Goal: Obtain resource: Download file/media

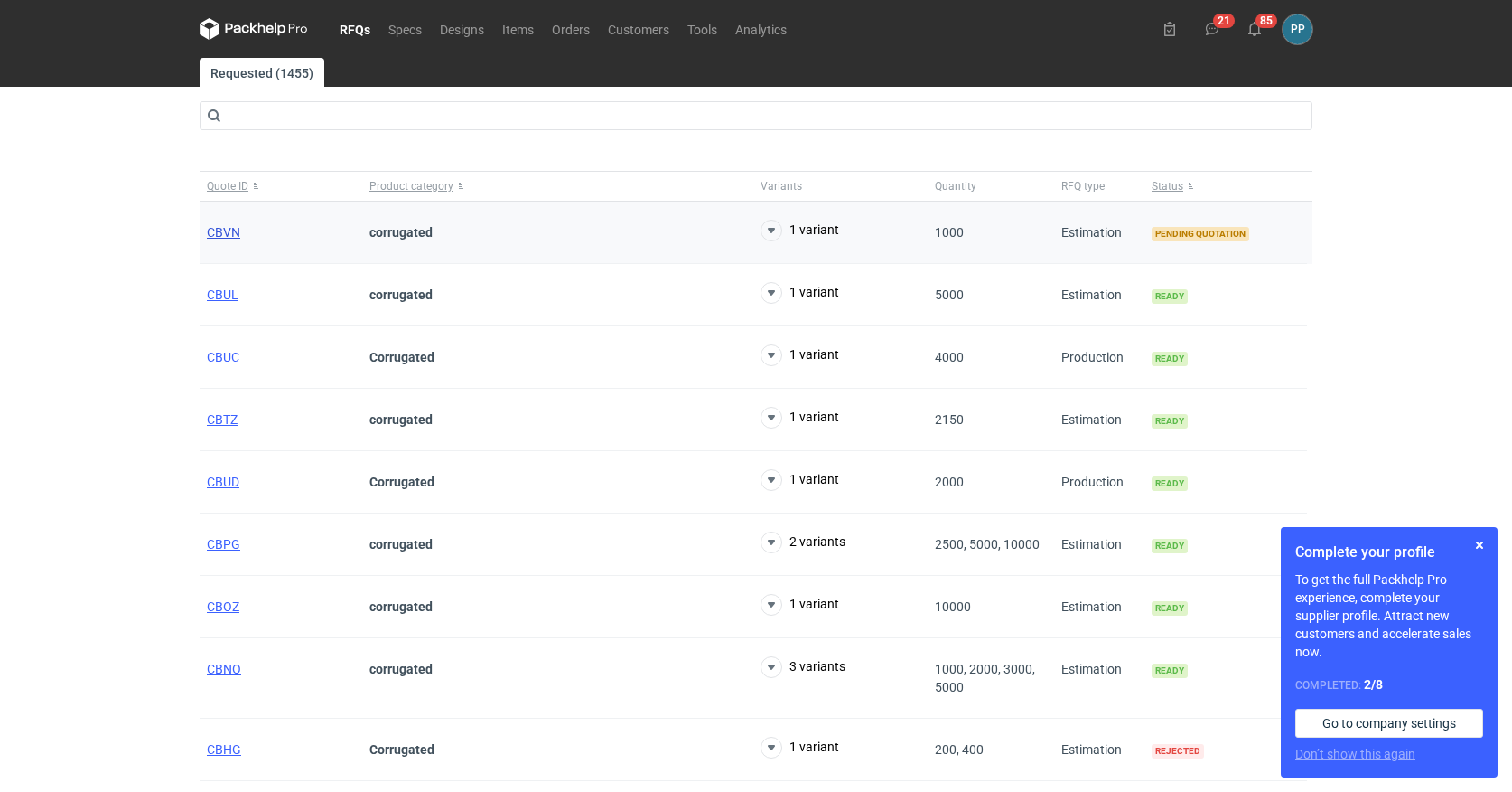
click at [229, 233] on span "CBVN" at bounding box center [224, 232] width 34 height 15
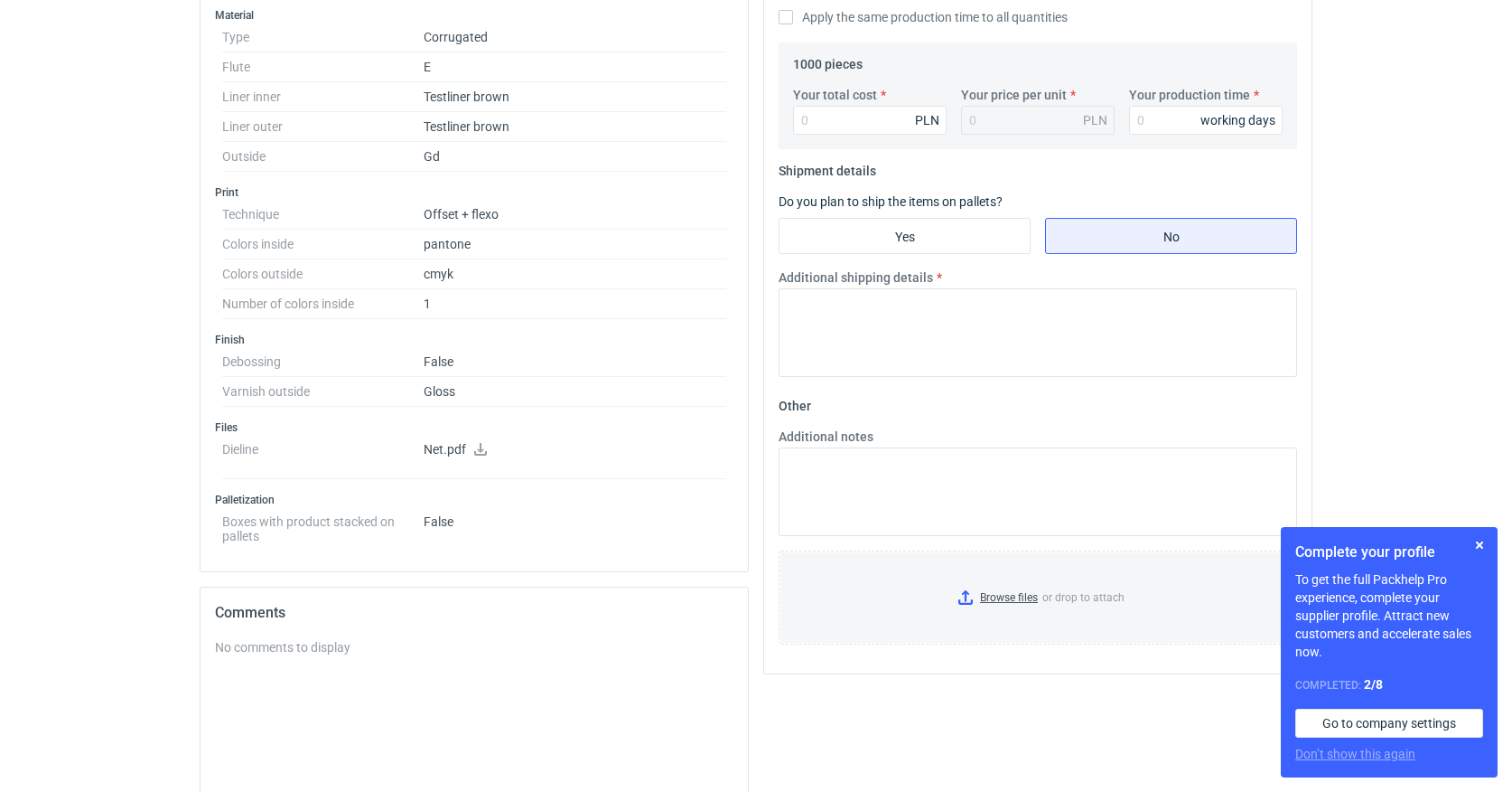
scroll to position [592, 0]
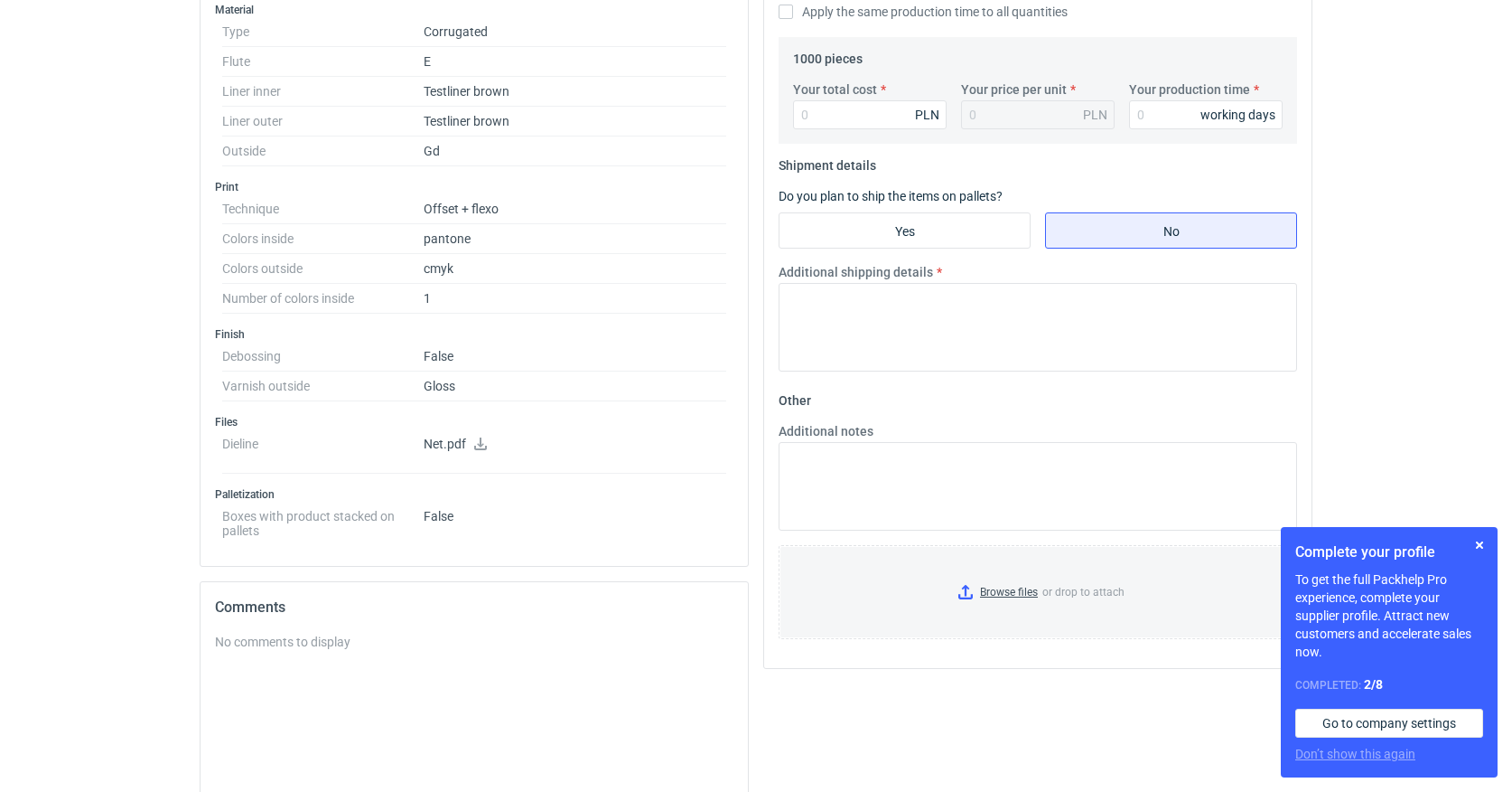
click at [479, 443] on icon at bounding box center [481, 443] width 13 height 13
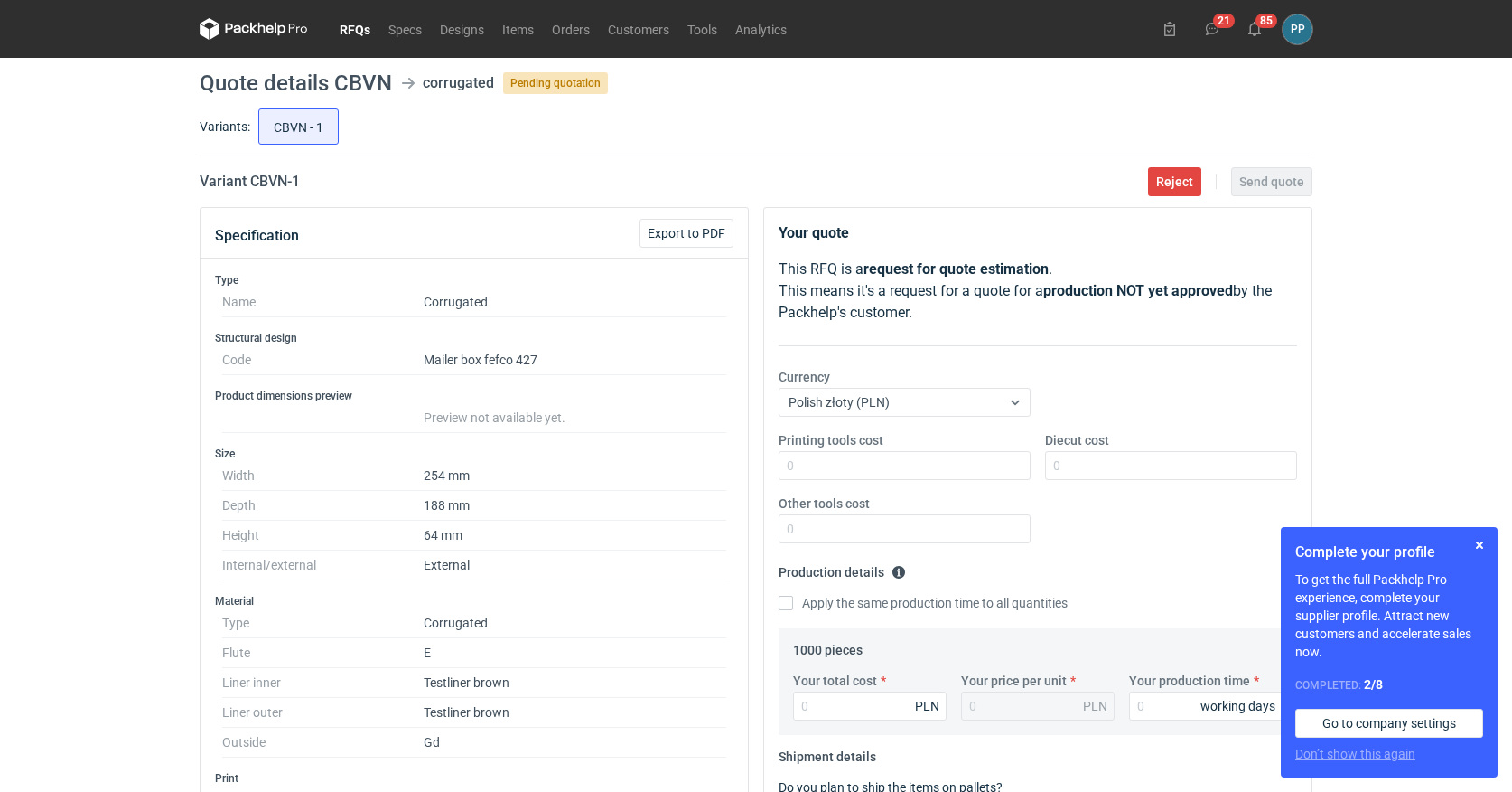
scroll to position [0, 0]
click at [693, 228] on span "Export to PDF" at bounding box center [686, 233] width 78 height 13
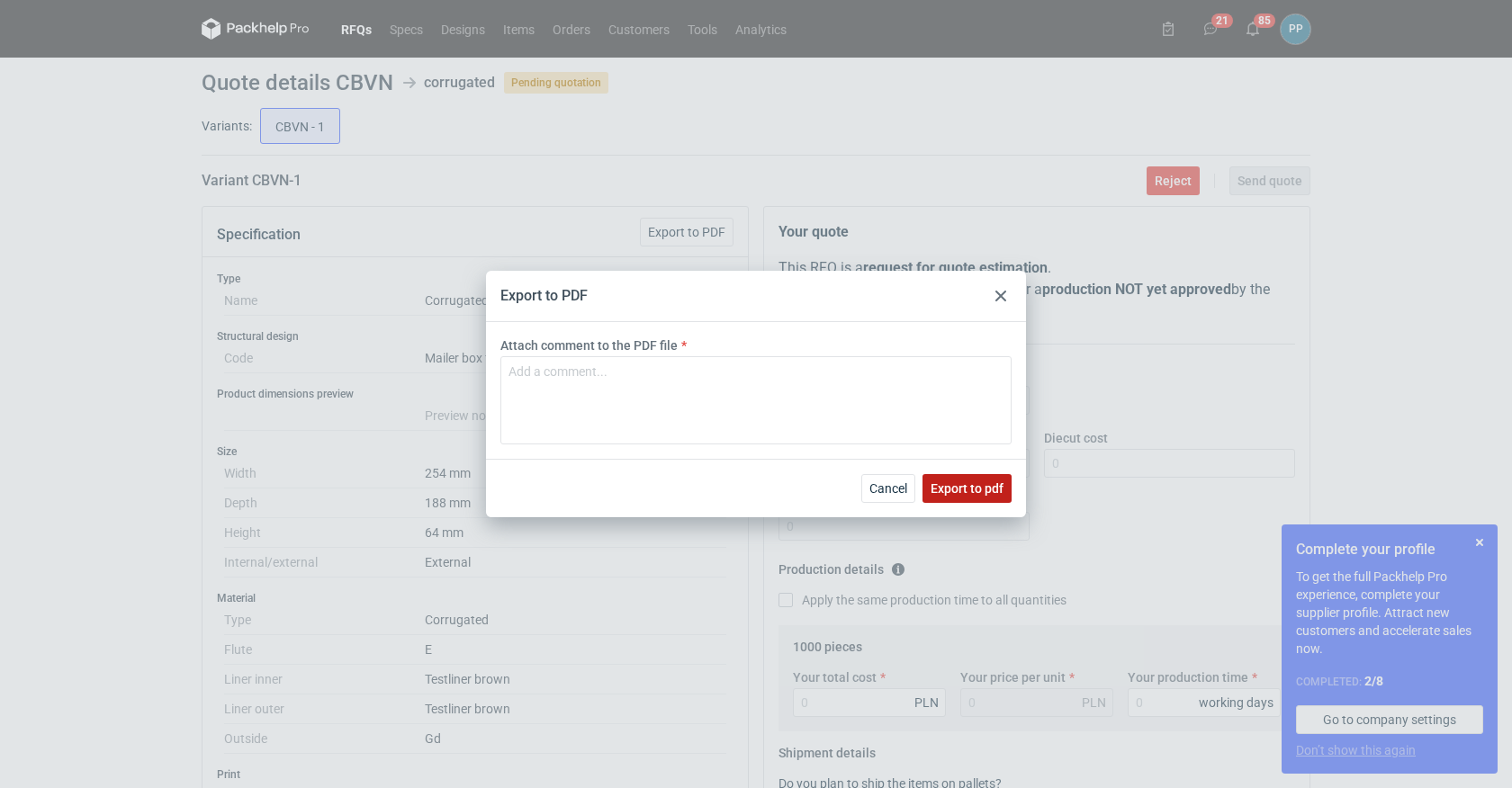
click at [941, 480] on button "Export to pdf" at bounding box center [966, 487] width 89 height 28
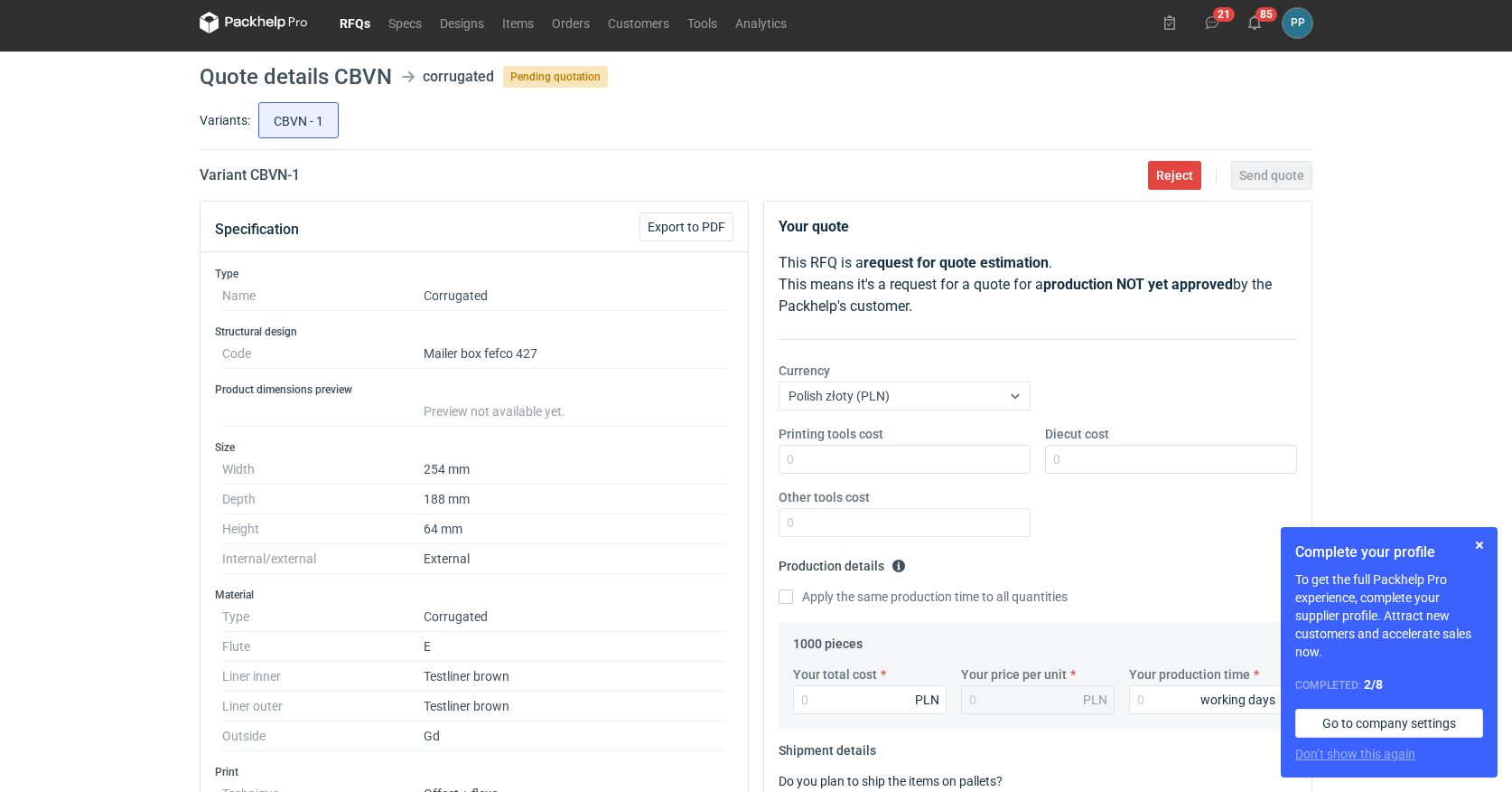
scroll to position [5, 0]
